Goal: Register for event/course

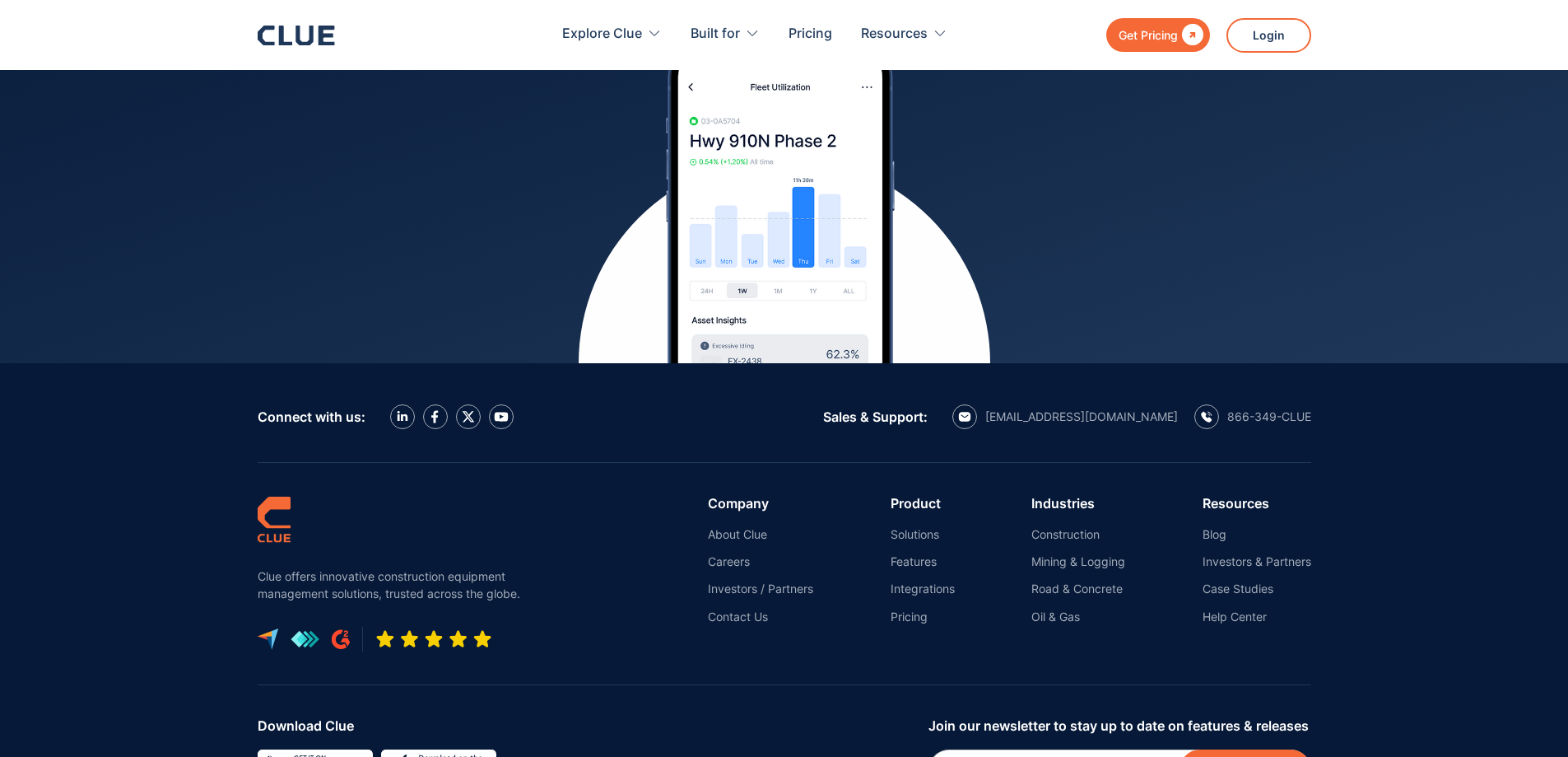
scroll to position [7246, 0]
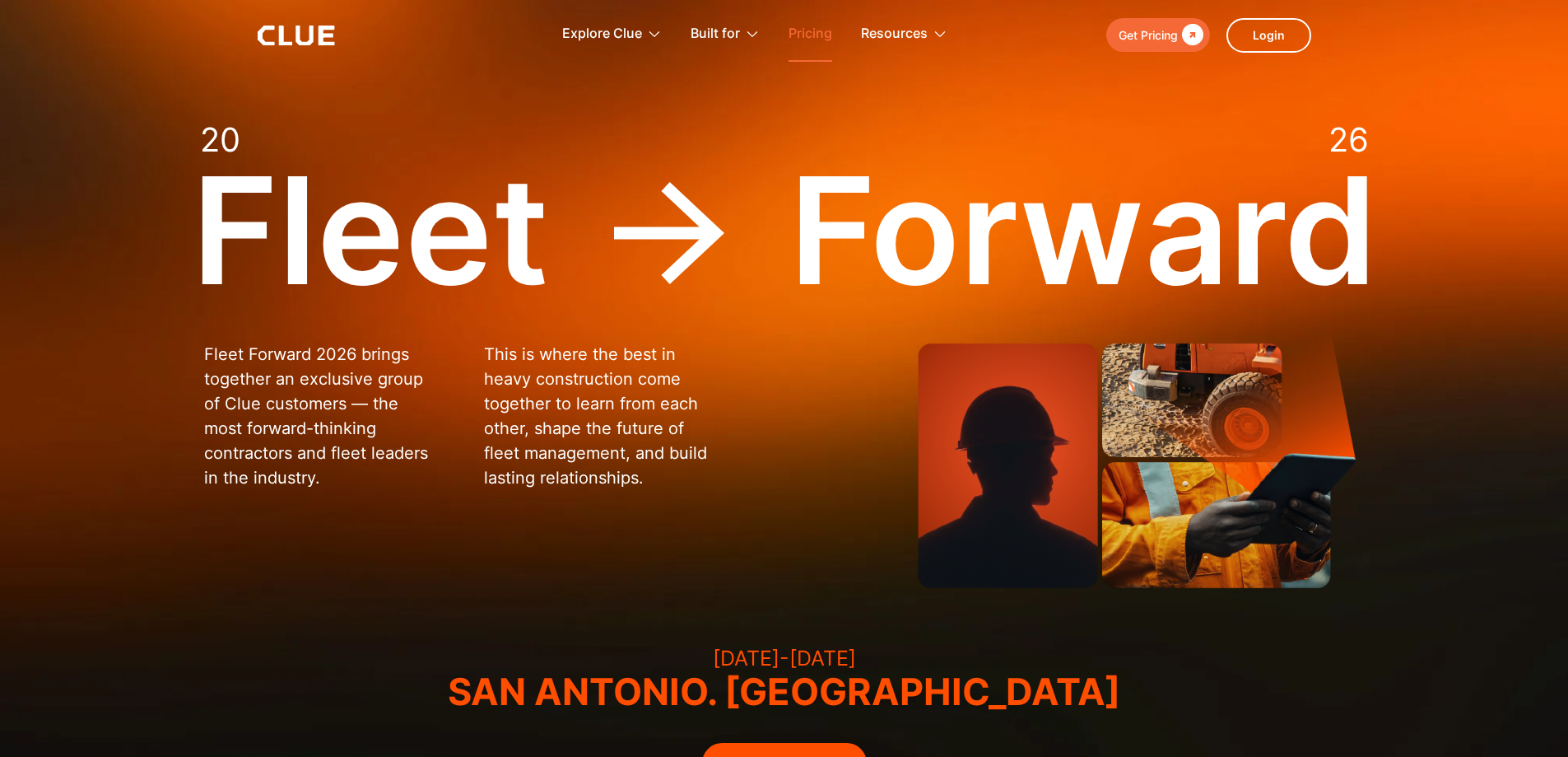
click at [795, 31] on link "Pricing" at bounding box center [810, 34] width 44 height 51
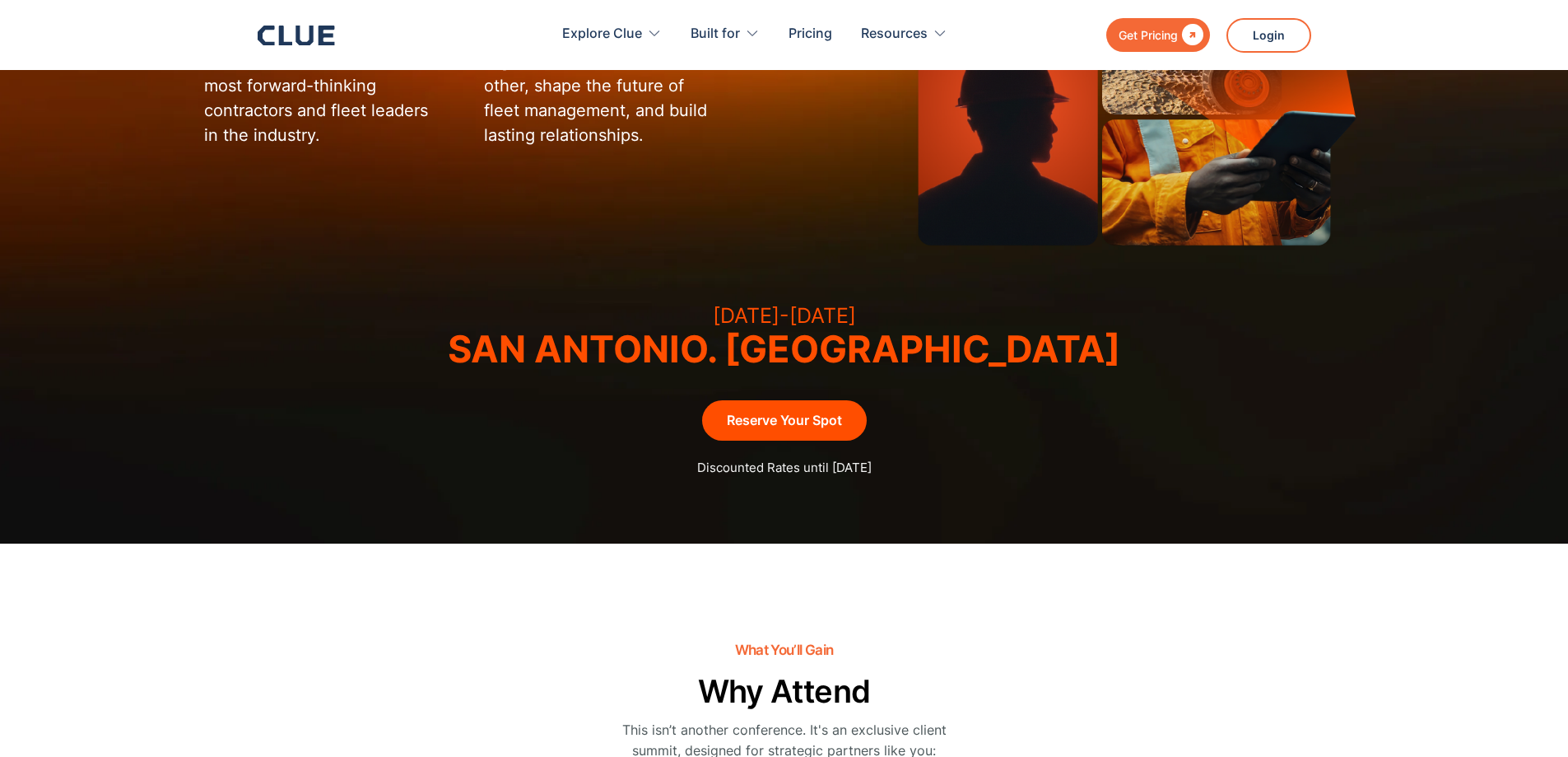
scroll to position [329, 0]
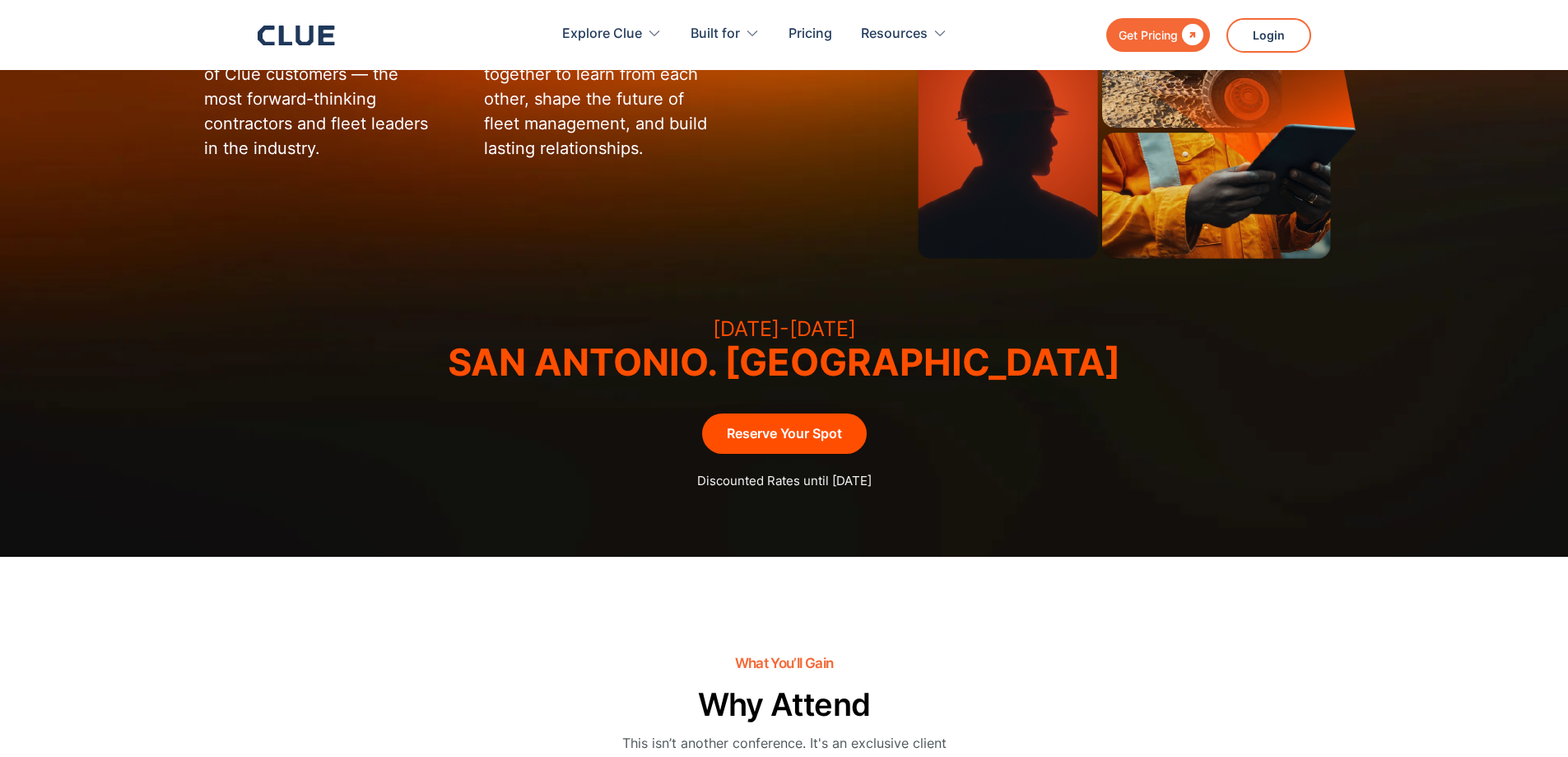
click at [765, 433] on link "Reserve Your Spot" at bounding box center [785, 433] width 165 height 40
